Goal: Task Accomplishment & Management: Use online tool/utility

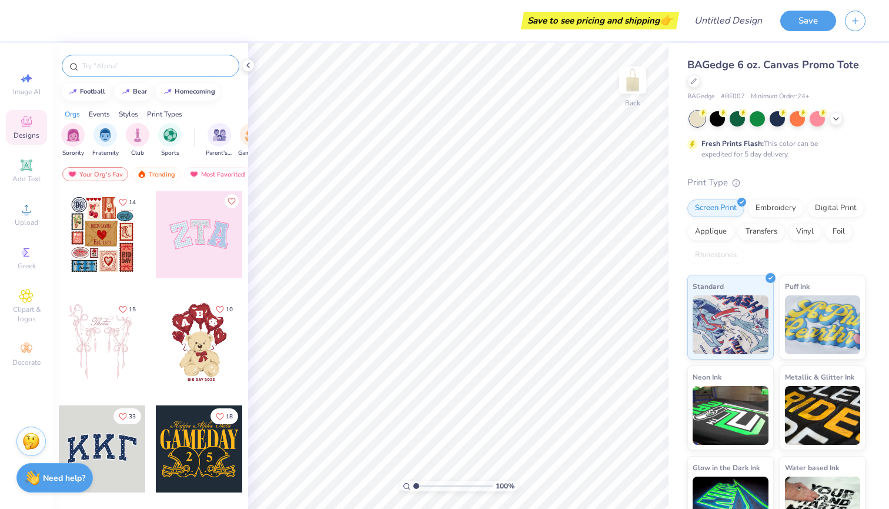
click at [141, 67] on input "text" at bounding box center [156, 66] width 151 height 12
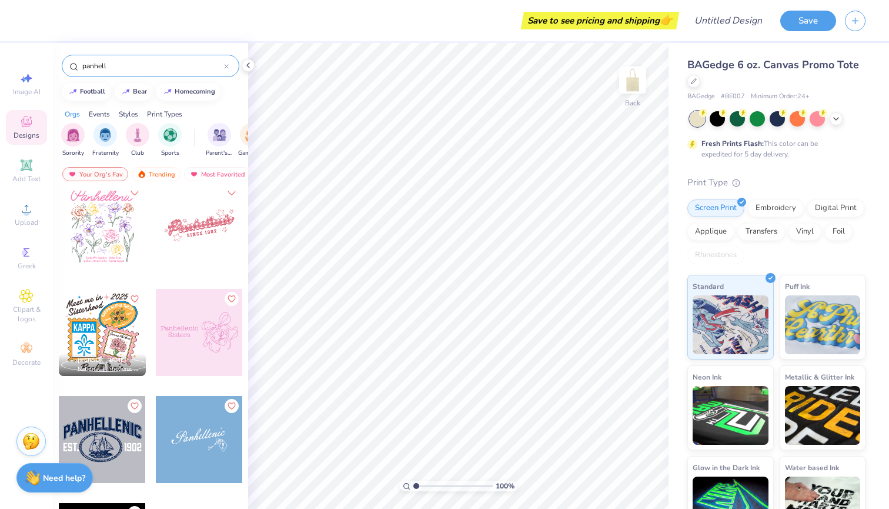
scroll to position [3, 0]
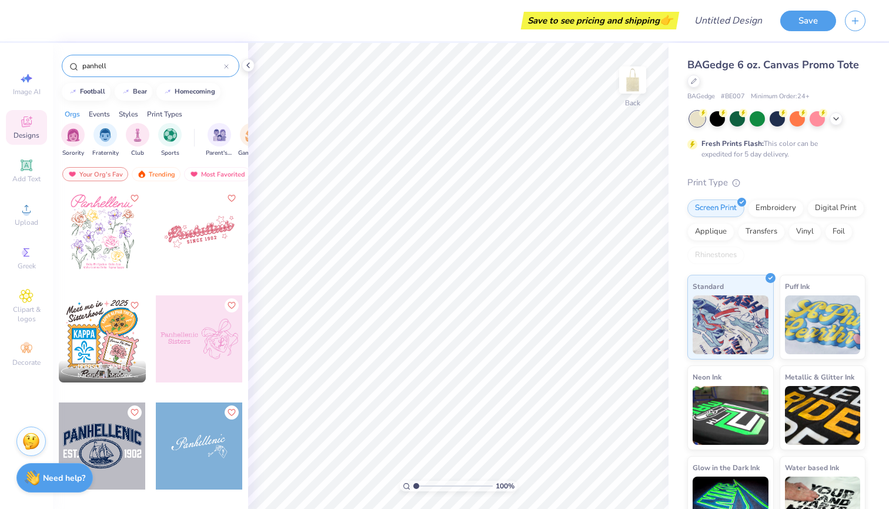
type input "panhell"
click at [215, 229] on div at bounding box center [199, 231] width 87 height 87
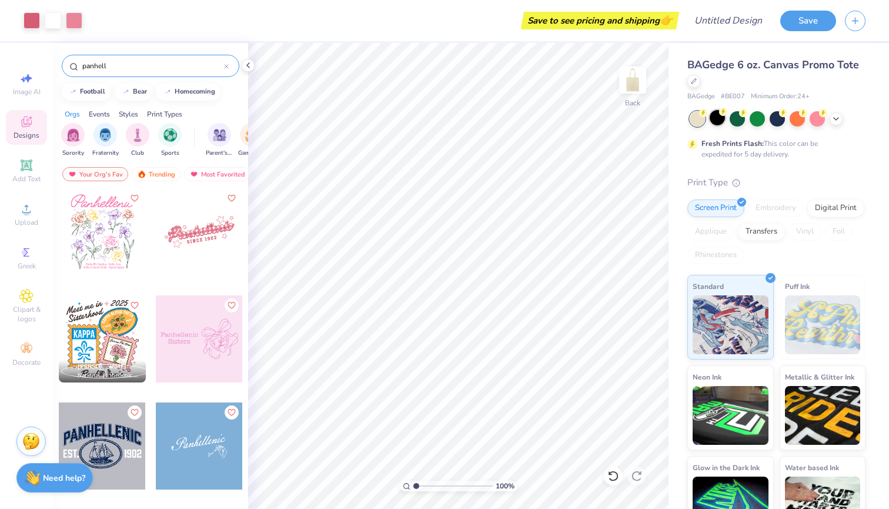
click at [719, 121] on div at bounding box center [717, 117] width 15 height 15
click at [836, 119] on icon at bounding box center [836, 117] width 9 height 9
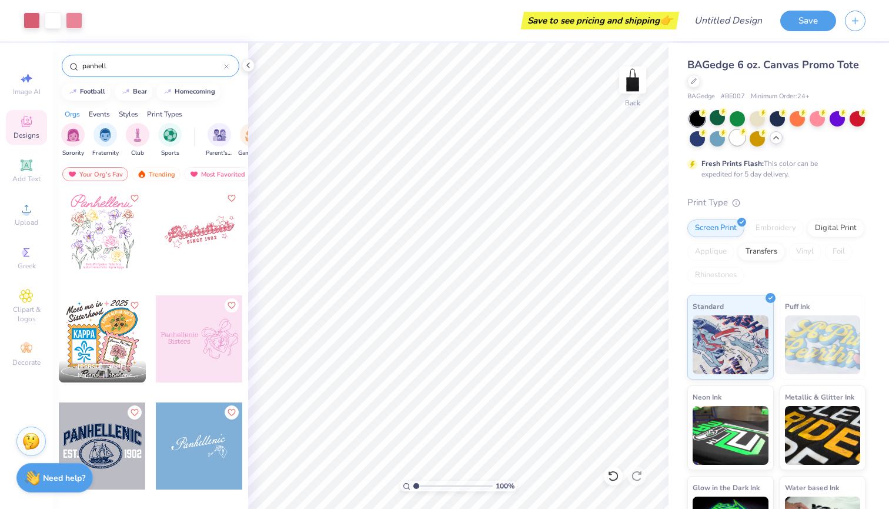
click at [735, 138] on div at bounding box center [737, 137] width 15 height 15
click at [700, 114] on circle at bounding box center [703, 113] width 8 height 8
click at [121, 233] on div at bounding box center [102, 231] width 87 height 87
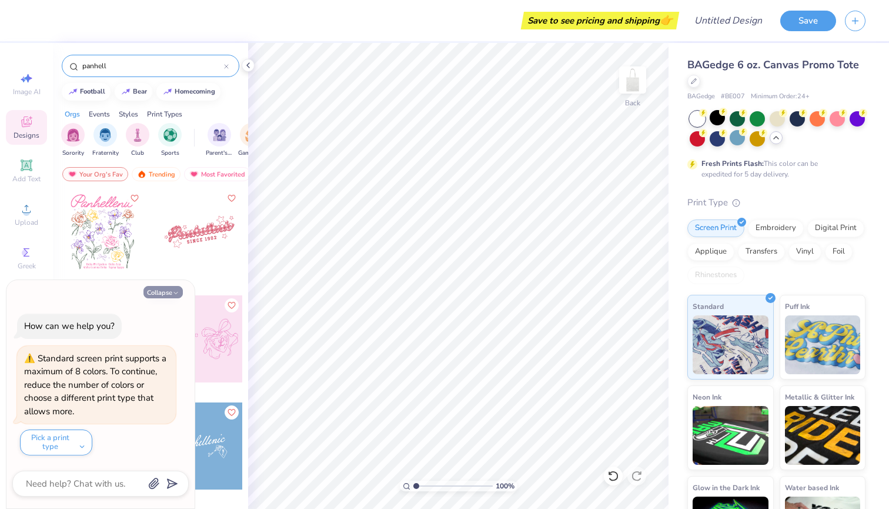
click at [166, 290] on button "Collapse" at bounding box center [163, 292] width 39 height 12
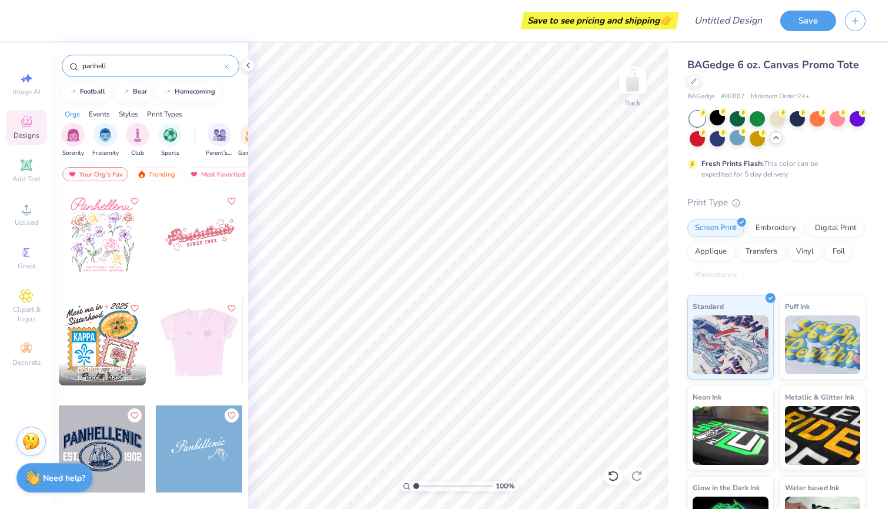
scroll to position [0, 0]
click at [94, 227] on div at bounding box center [102, 234] width 87 height 87
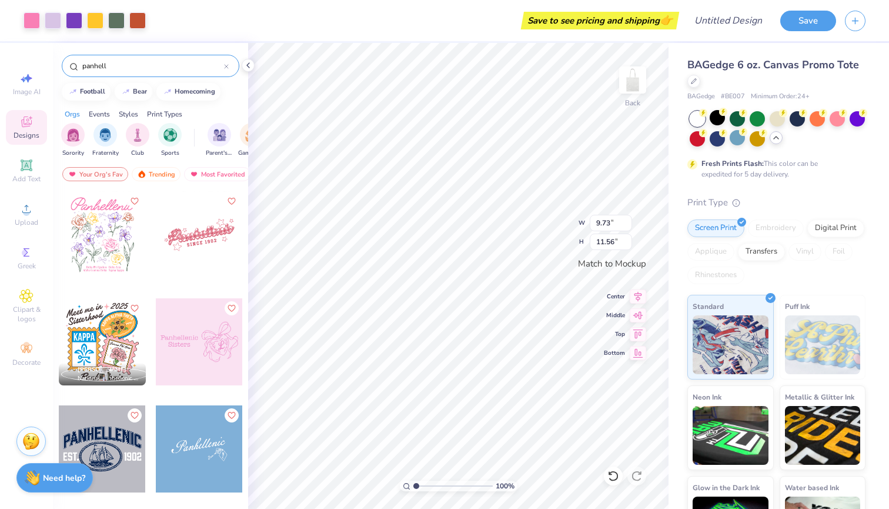
click at [218, 241] on div at bounding box center [199, 234] width 87 height 87
type textarea "x"
type input "10.40"
type input "4.79"
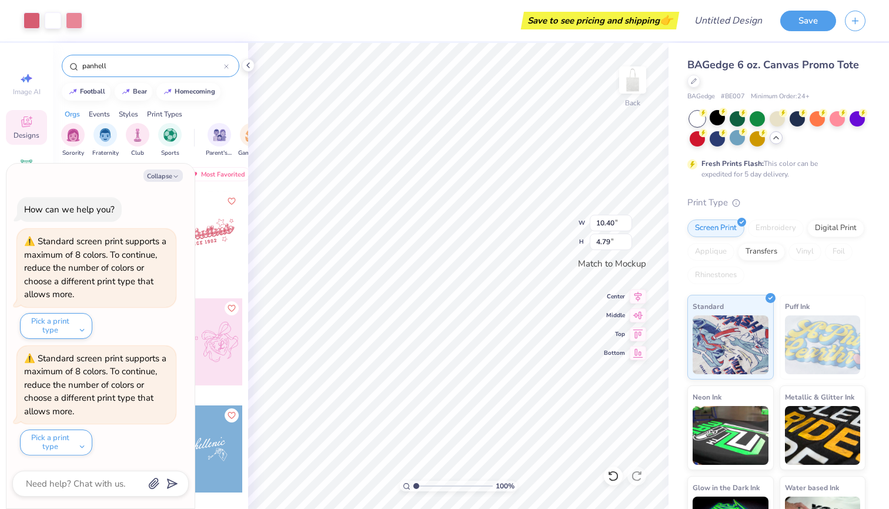
type textarea "x"
type input "9.73"
type input "11.56"
click at [82, 335] on button "Pick a print type" at bounding box center [56, 326] width 72 height 26
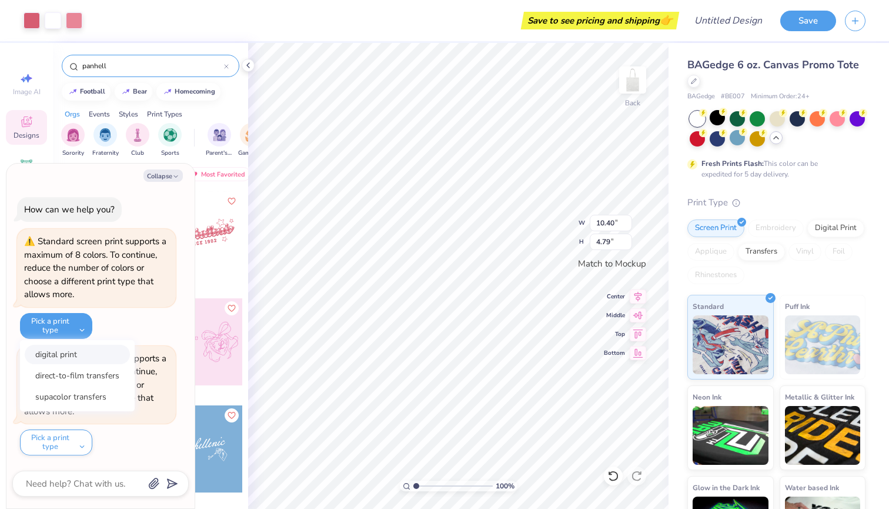
click at [82, 364] on button "digital print" at bounding box center [77, 354] width 105 height 19
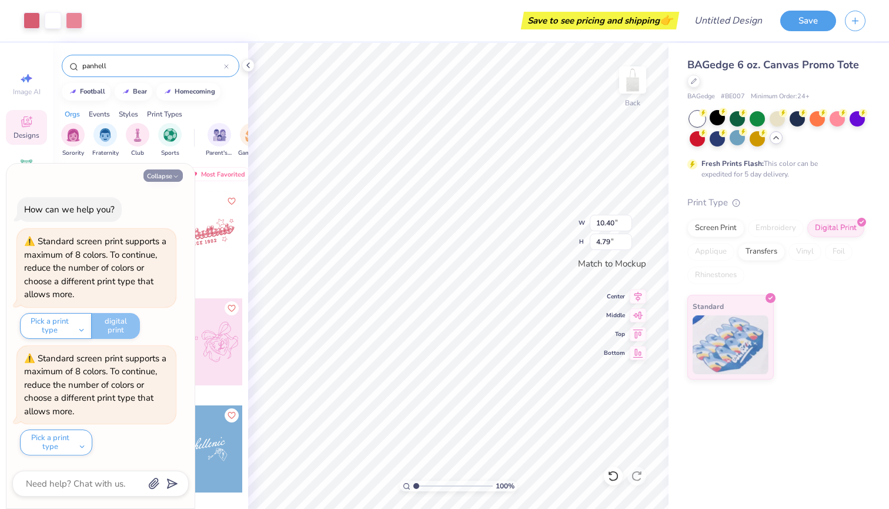
click at [173, 178] on icon "button" at bounding box center [175, 176] width 7 height 7
type textarea "x"
